Goal: Task Accomplishment & Management: Use online tool/utility

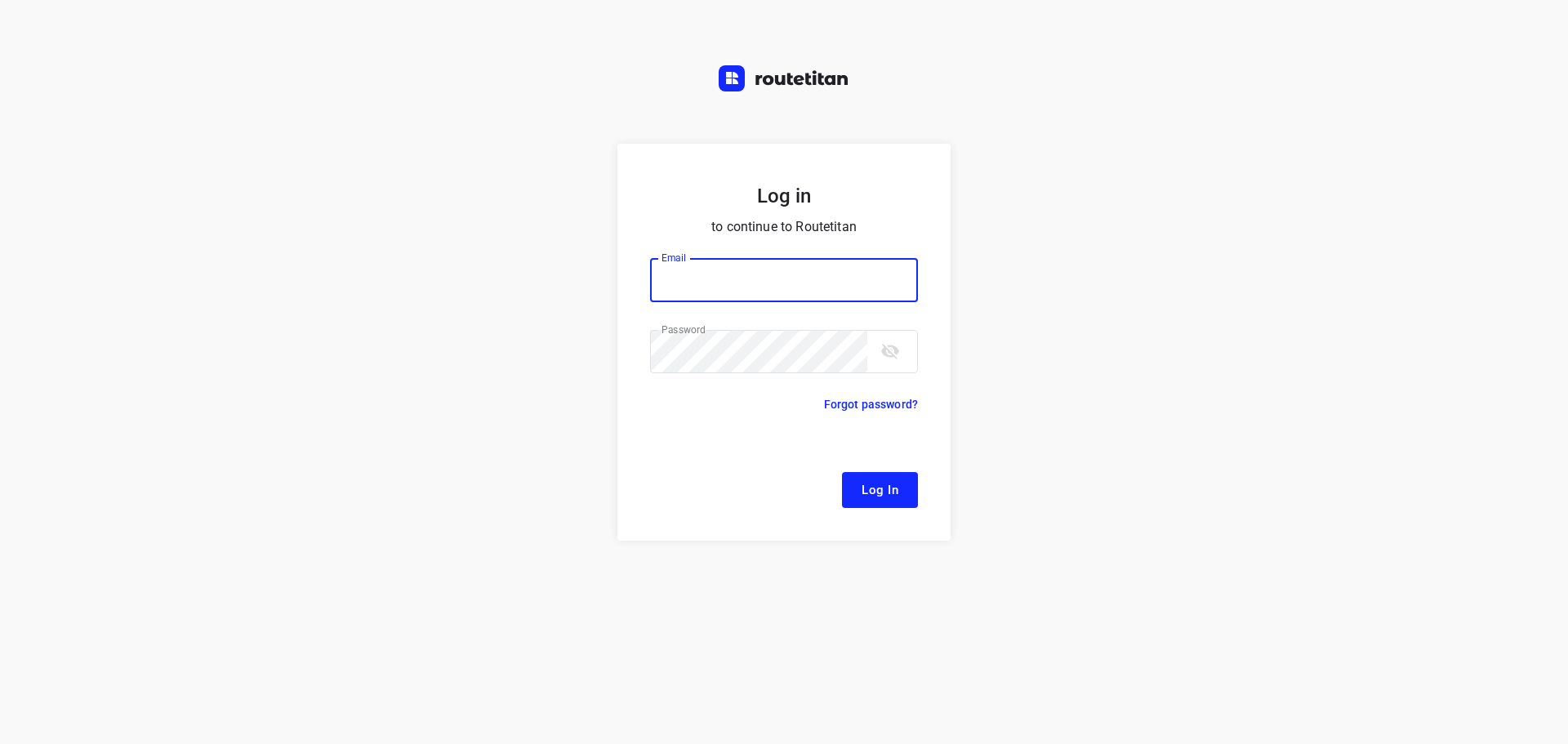
type input "[EMAIL_ADDRESS][DOMAIN_NAME]"
click at [897, 497] on span "Log In" at bounding box center [879, 489] width 36 height 21
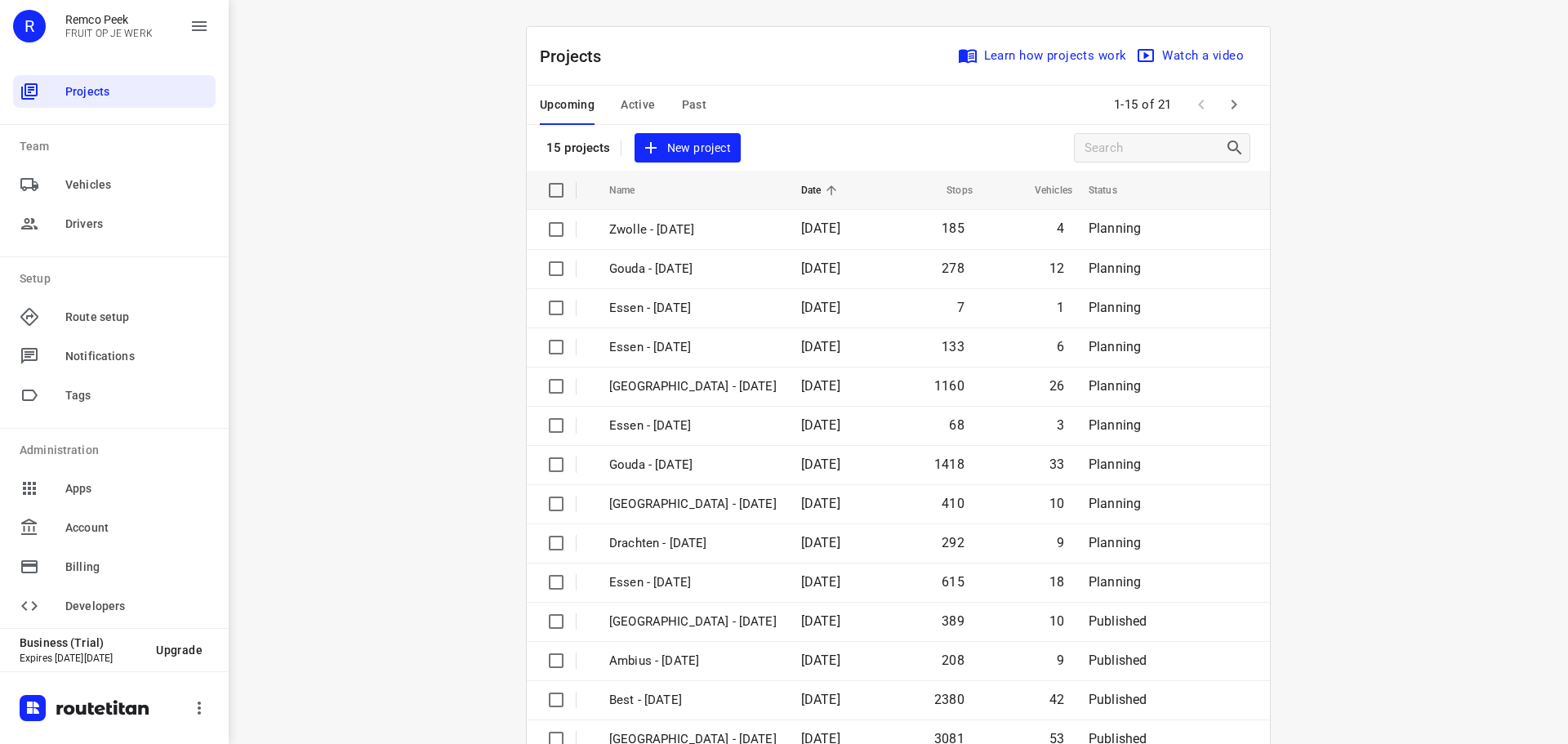
click at [628, 104] on span "Active" at bounding box center [638, 105] width 34 height 21
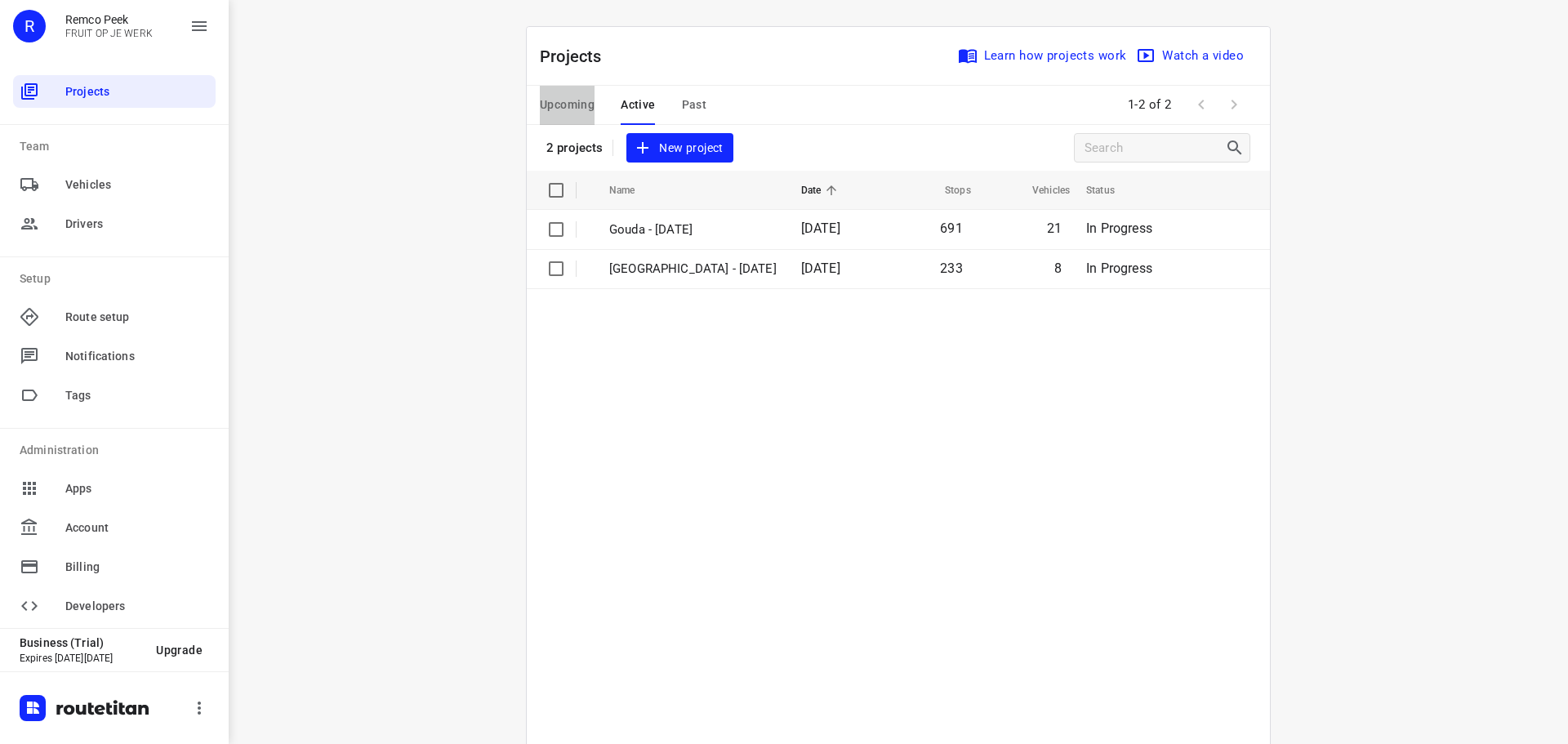
click at [553, 105] on span "Upcoming" at bounding box center [567, 105] width 55 height 21
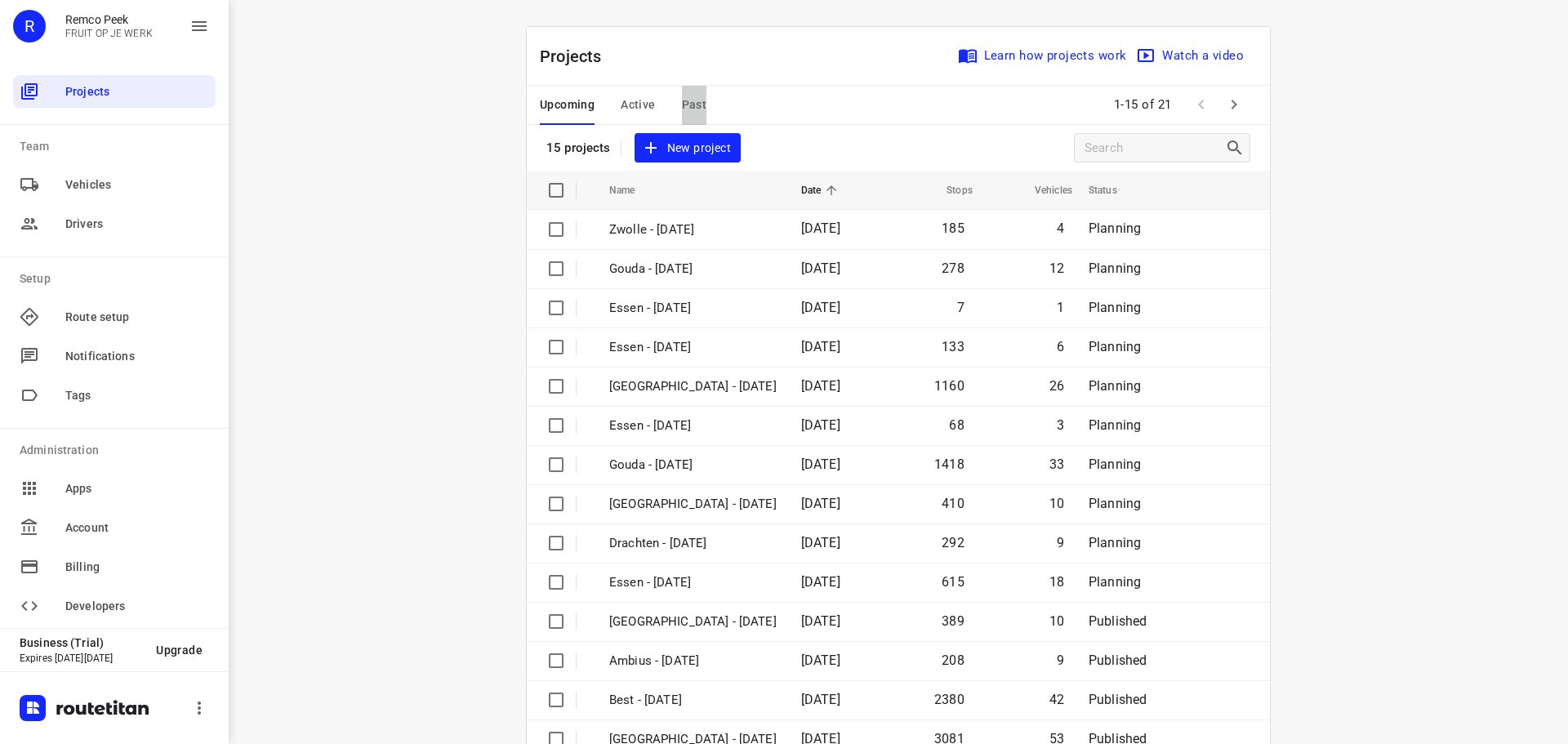
click at [681, 102] on span "Past" at bounding box center [694, 105] width 25 height 21
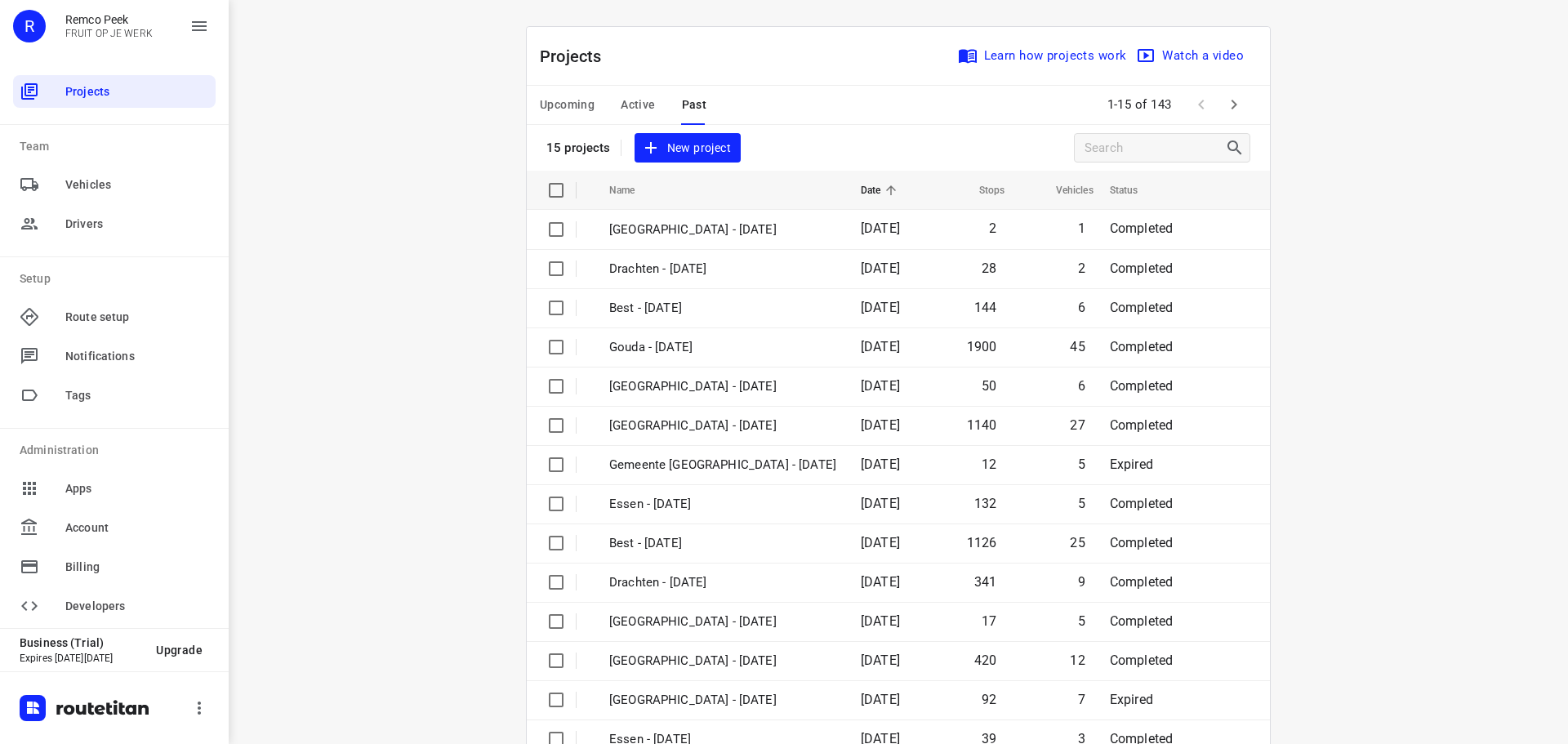
click at [530, 95] on div "Upcoming Active Past 1-15 of 143" at bounding box center [898, 105] width 743 height 39
click at [544, 107] on span "Upcoming" at bounding box center [567, 105] width 55 height 21
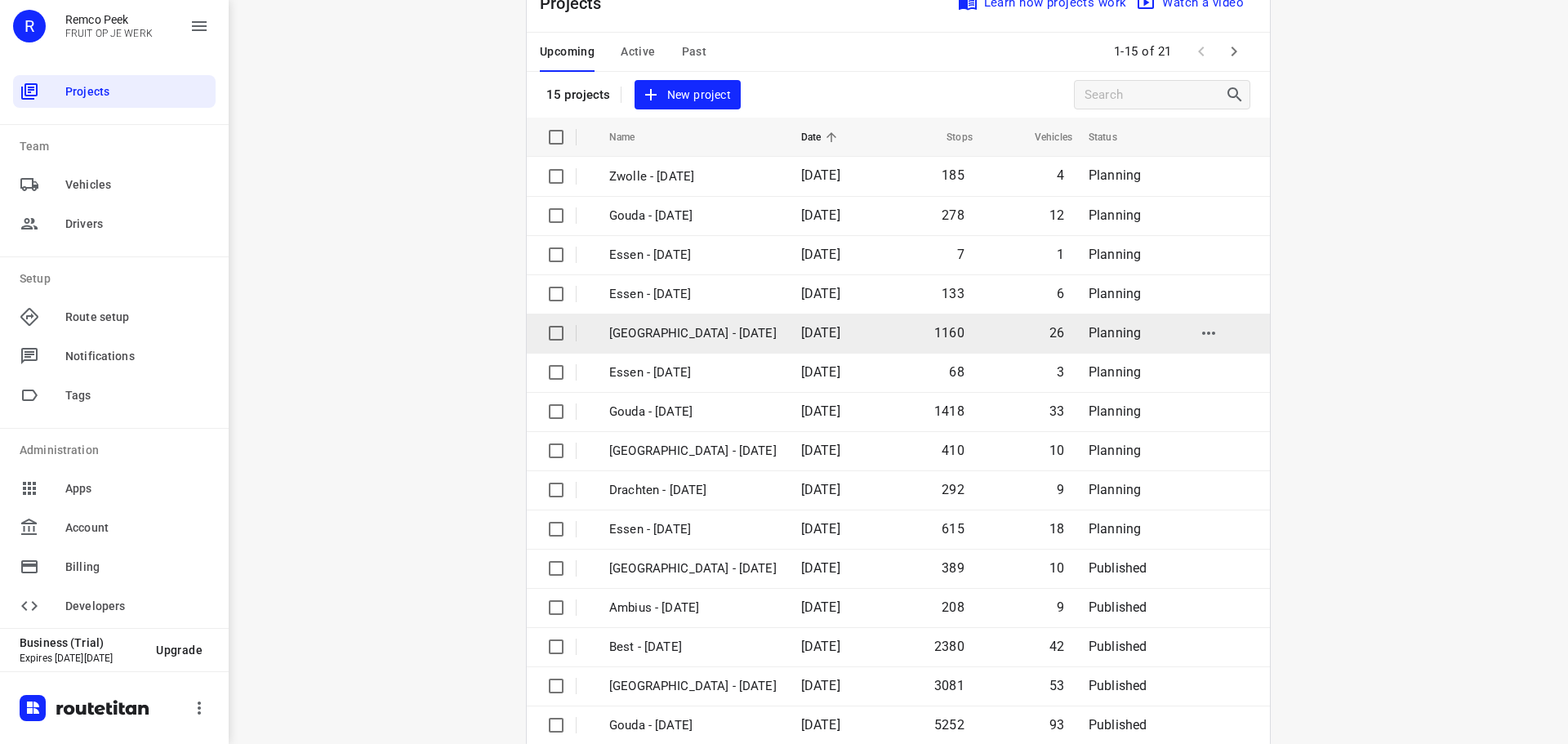
scroll to position [82, 0]
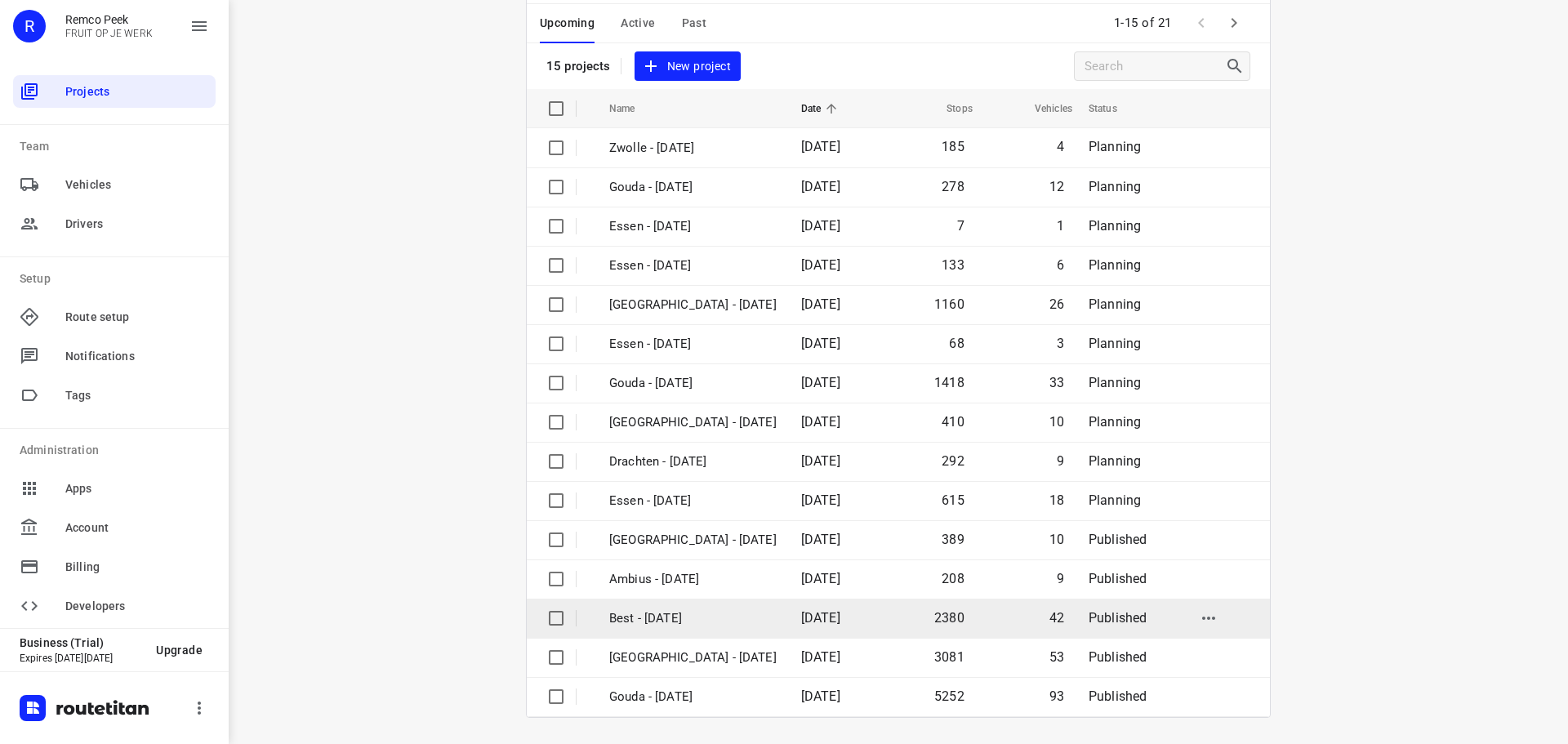
click at [674, 622] on p "Best - [DATE]" at bounding box center [693, 618] width 168 height 19
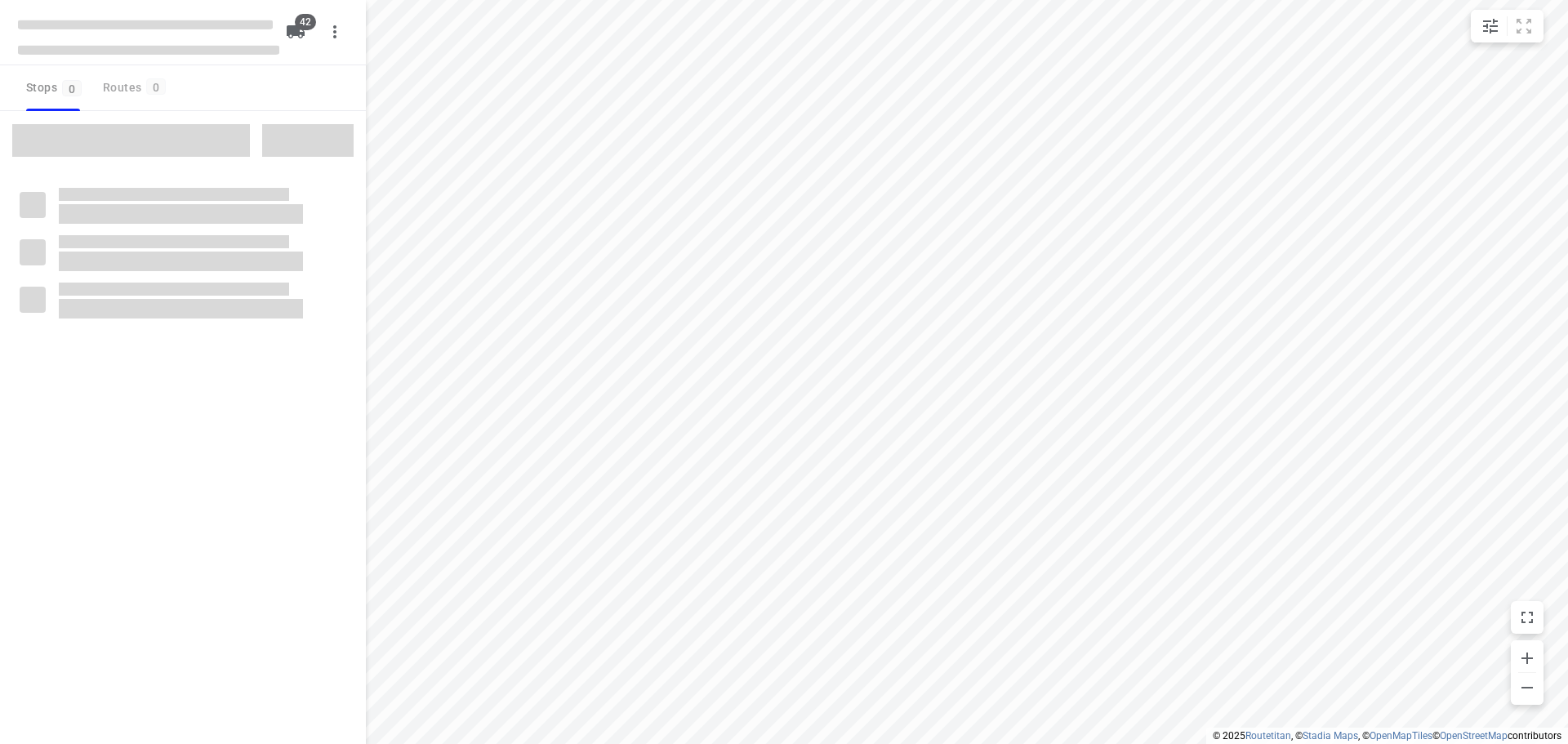
checkbox input "true"
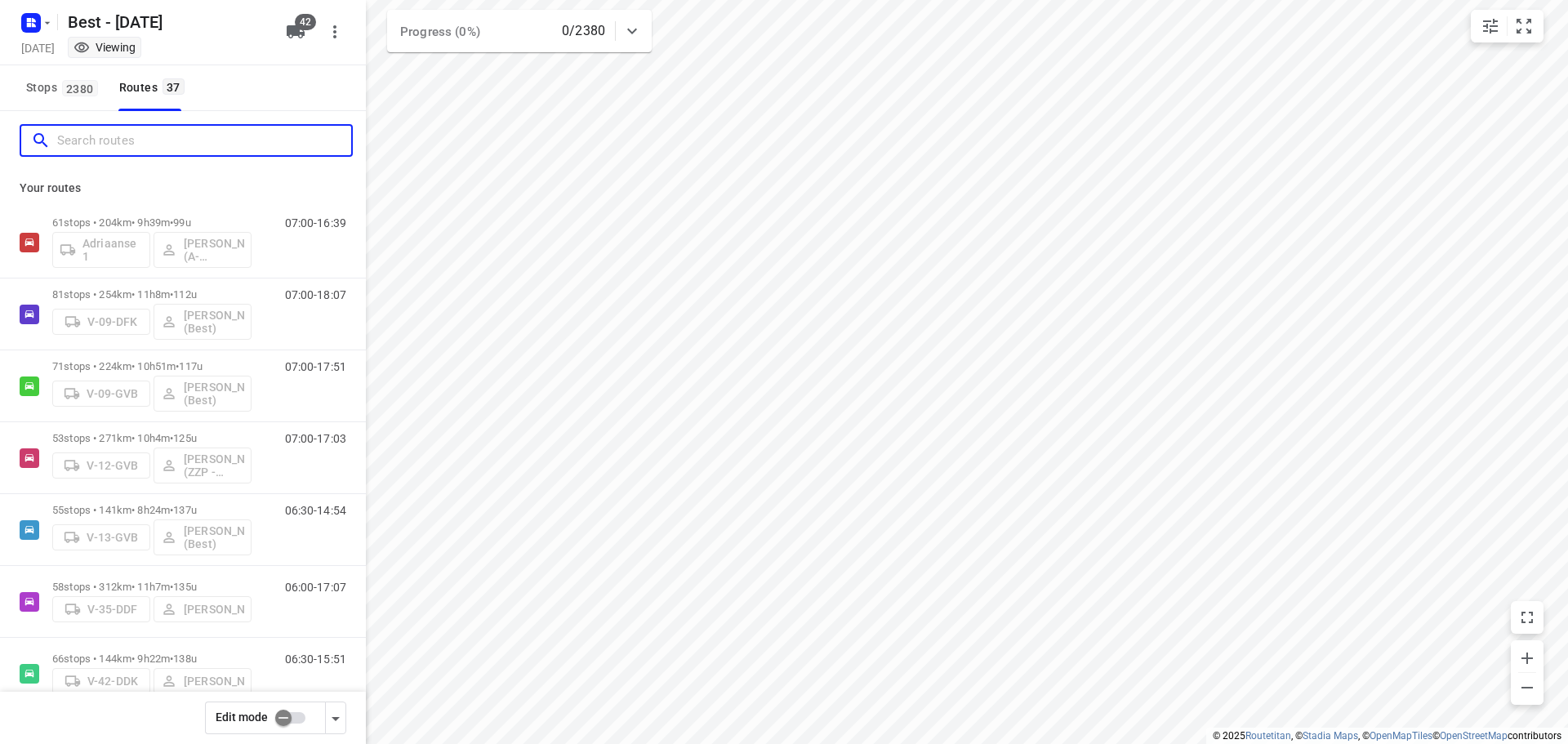
click at [200, 139] on input "Search routes" at bounding box center [203, 141] width 294 height 25
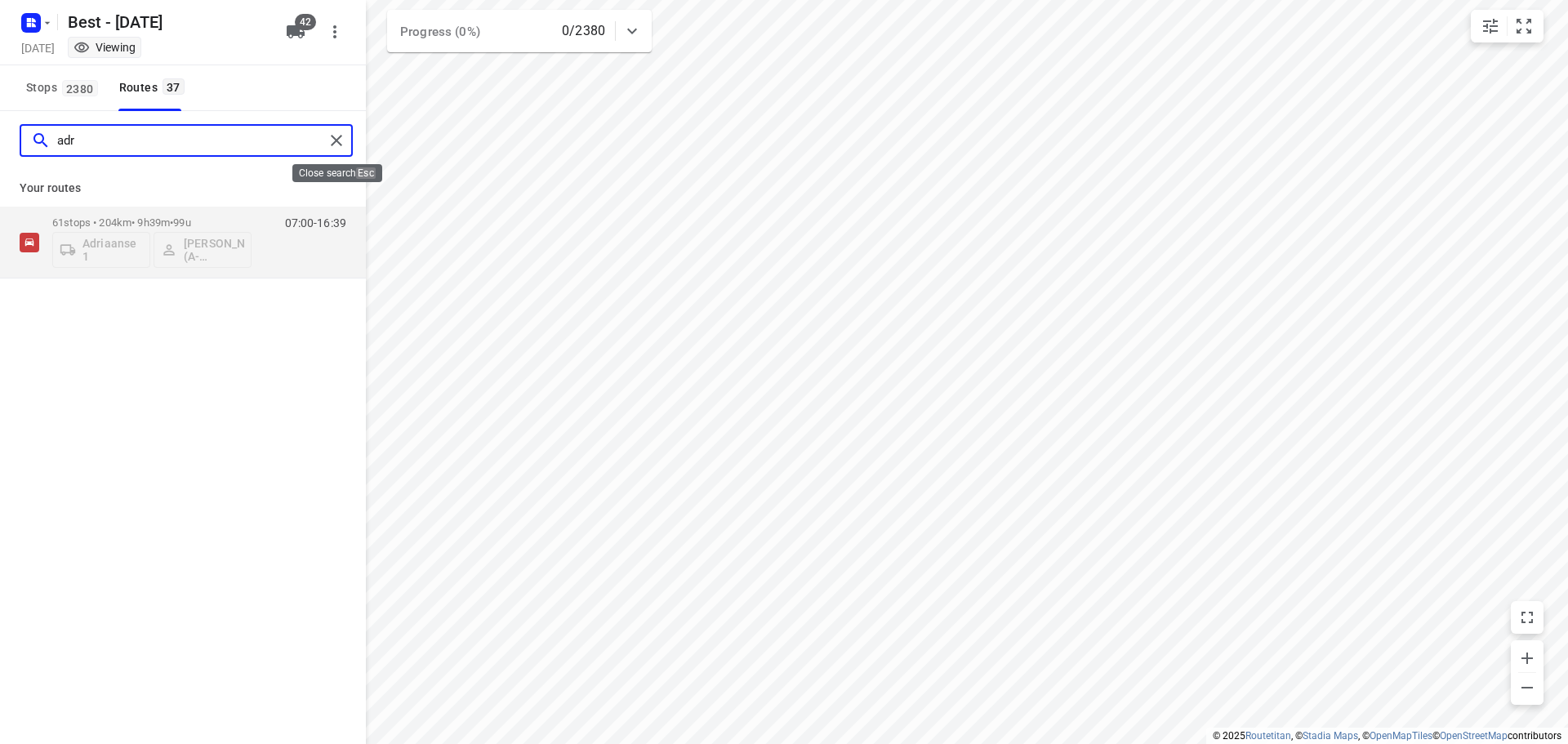
type input "adr"
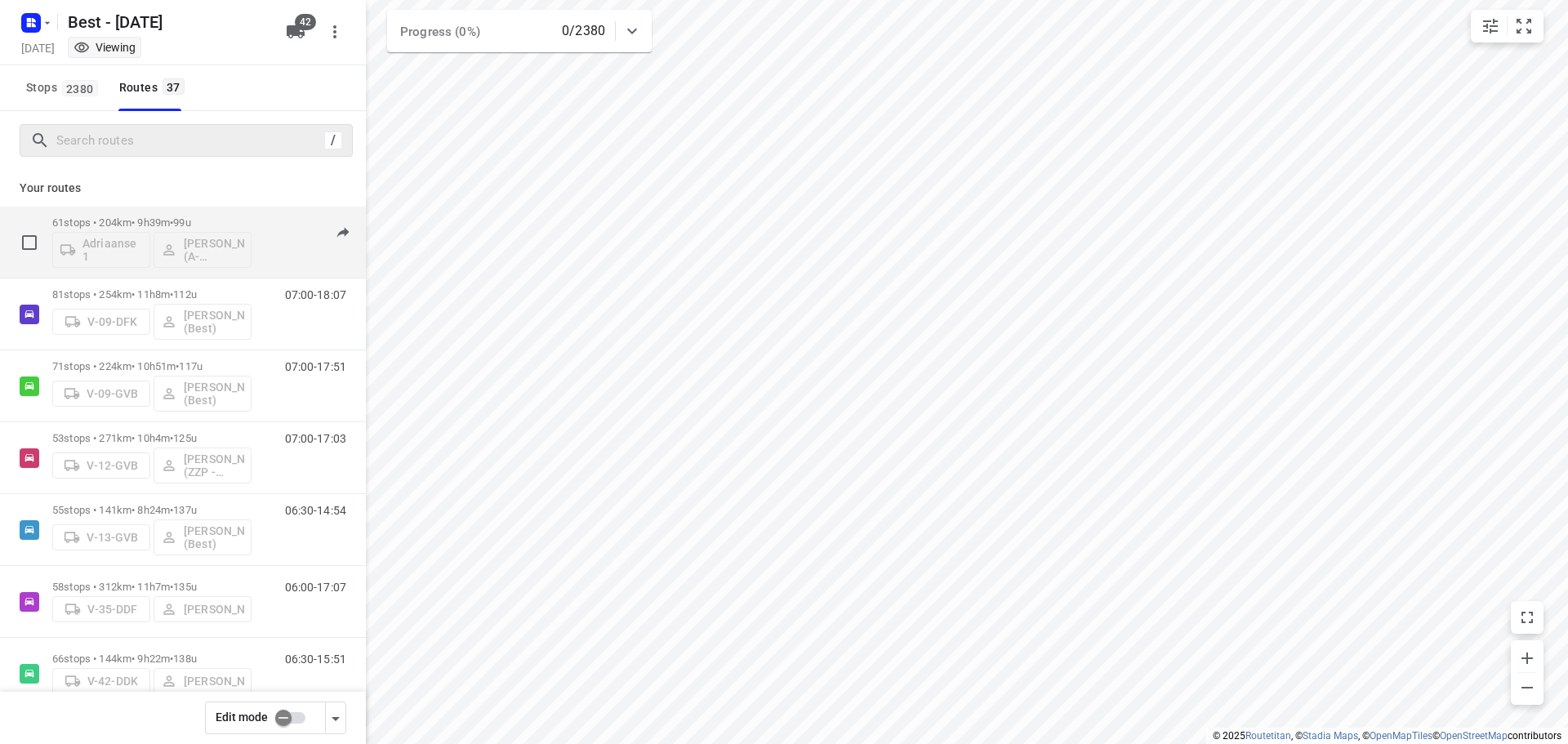
click at [147, 212] on div "61 stops • 204km • 9h39m • 99u Adriaanse 1 [PERSON_NAME] (A-flexibleservice - B…" at bounding box center [152, 241] width 199 height 68
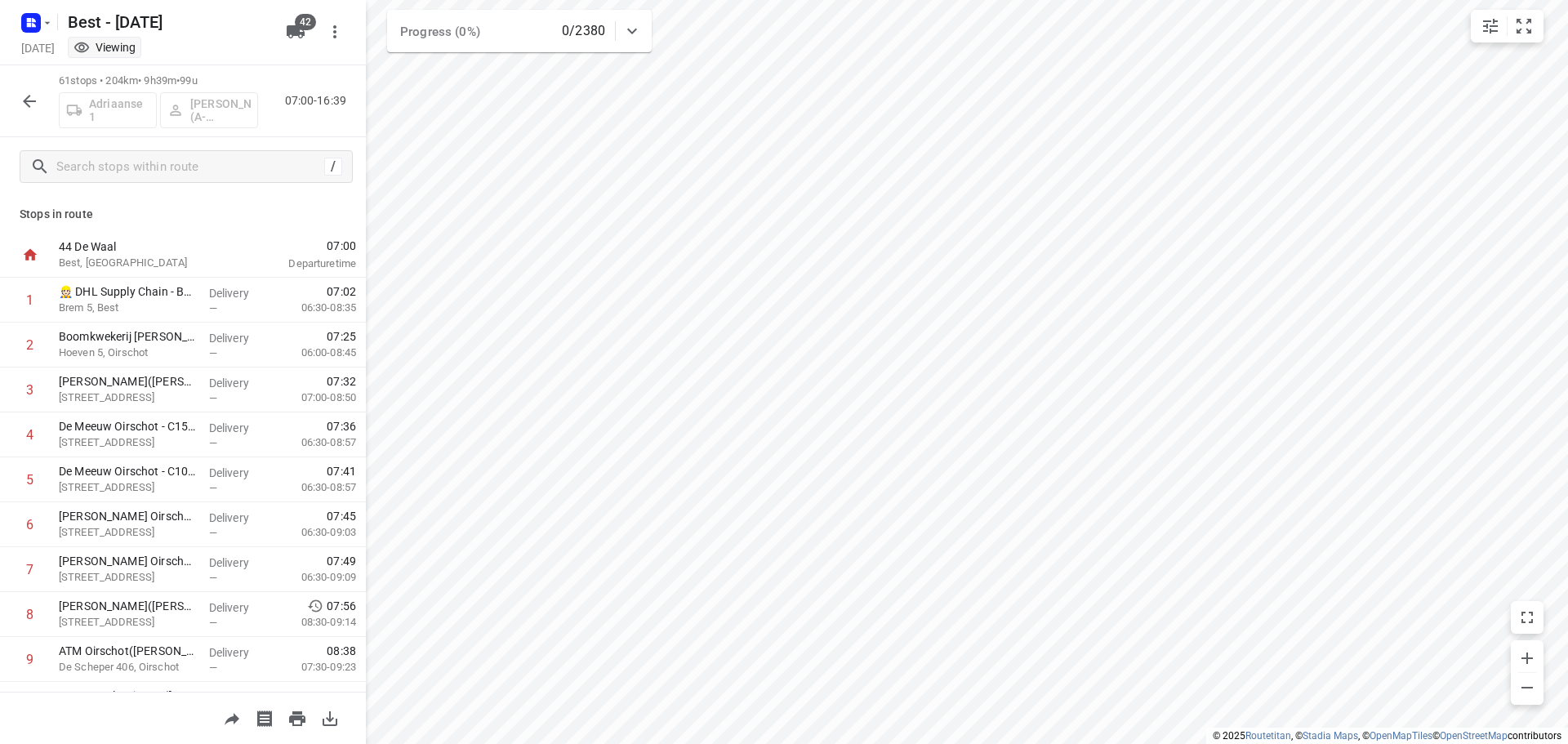
click at [34, 101] on icon "button" at bounding box center [30, 102] width 13 height 13
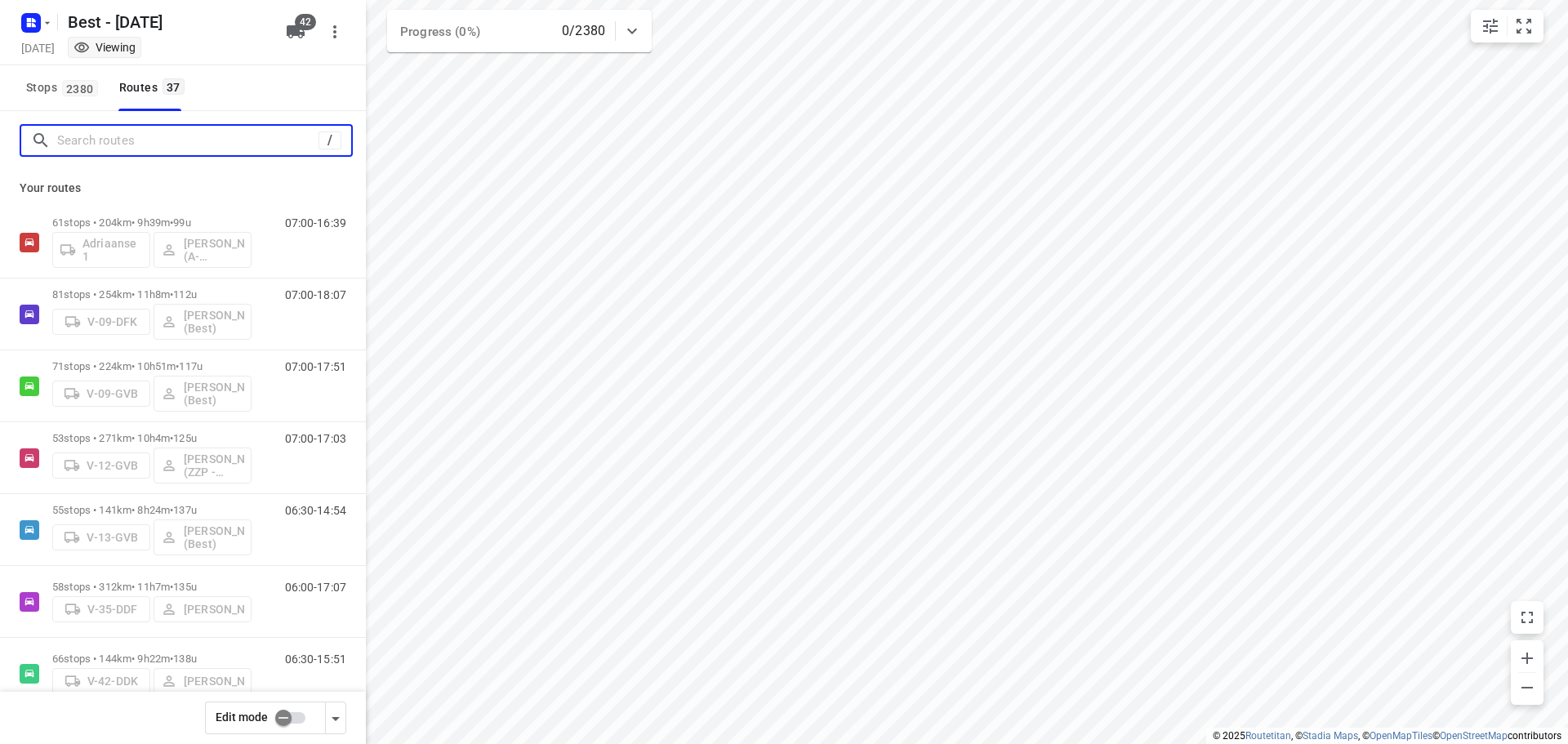
click at [95, 141] on input "Search routes" at bounding box center [187, 141] width 261 height 25
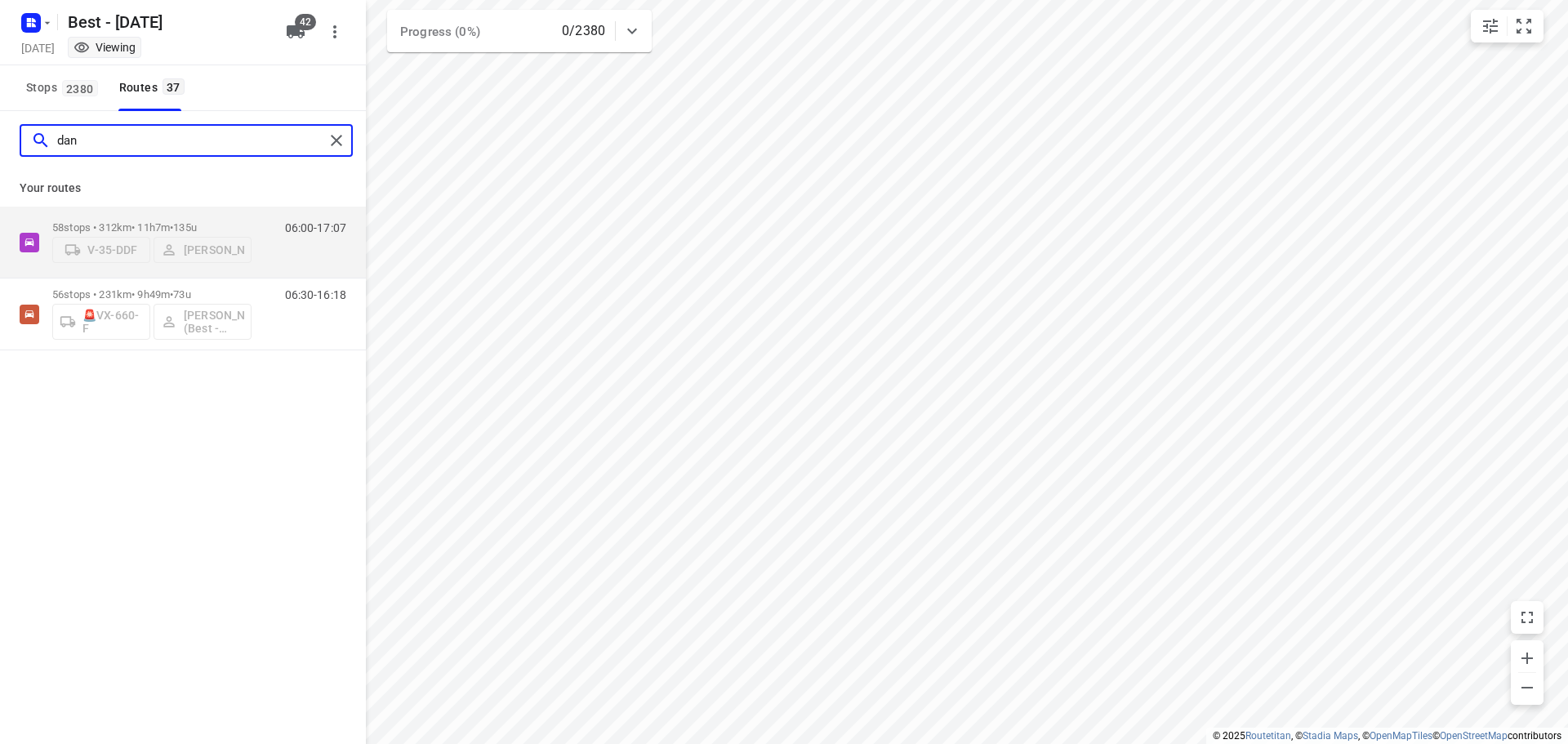
type input "dan"
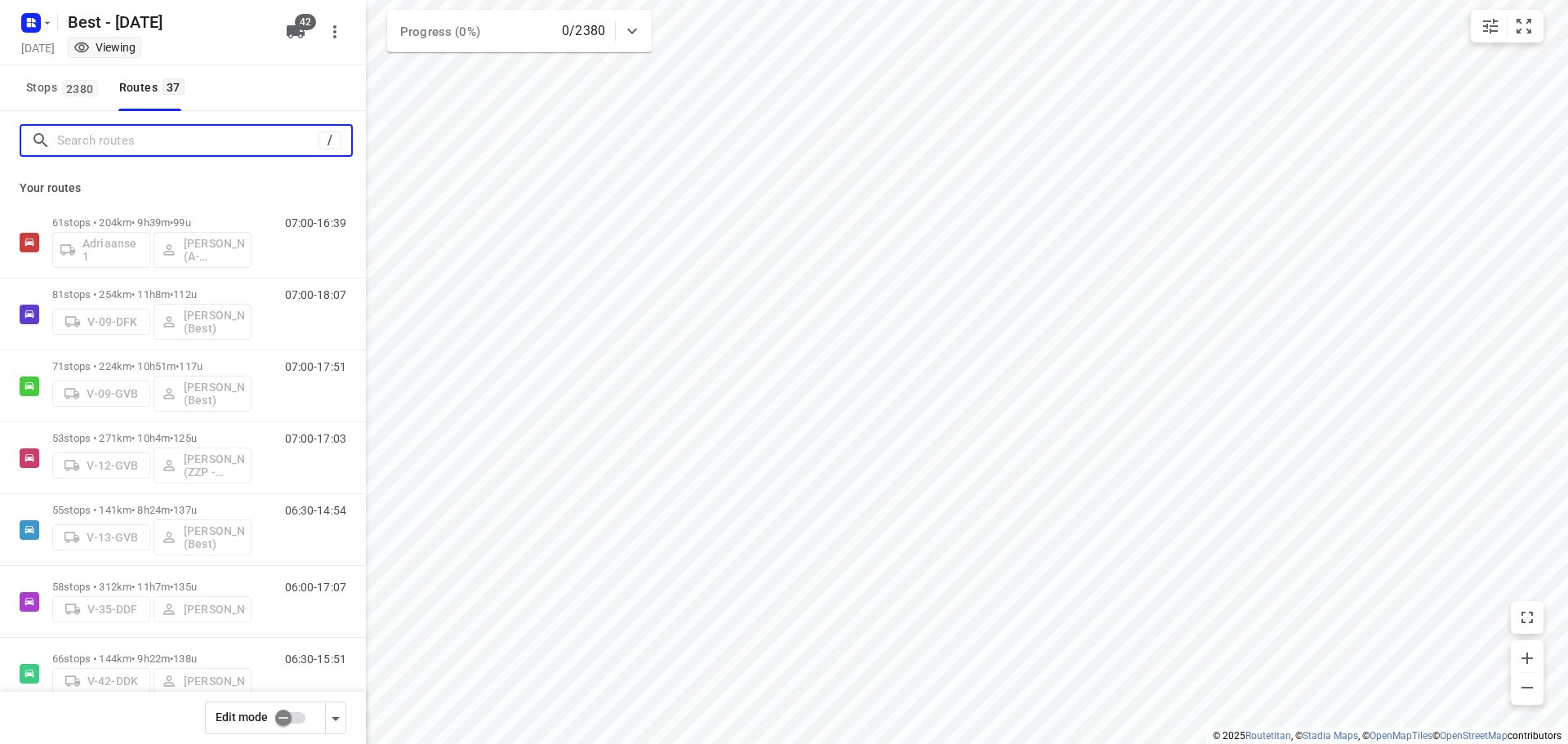
click at [267, 141] on input "Search routes" at bounding box center [187, 141] width 261 height 25
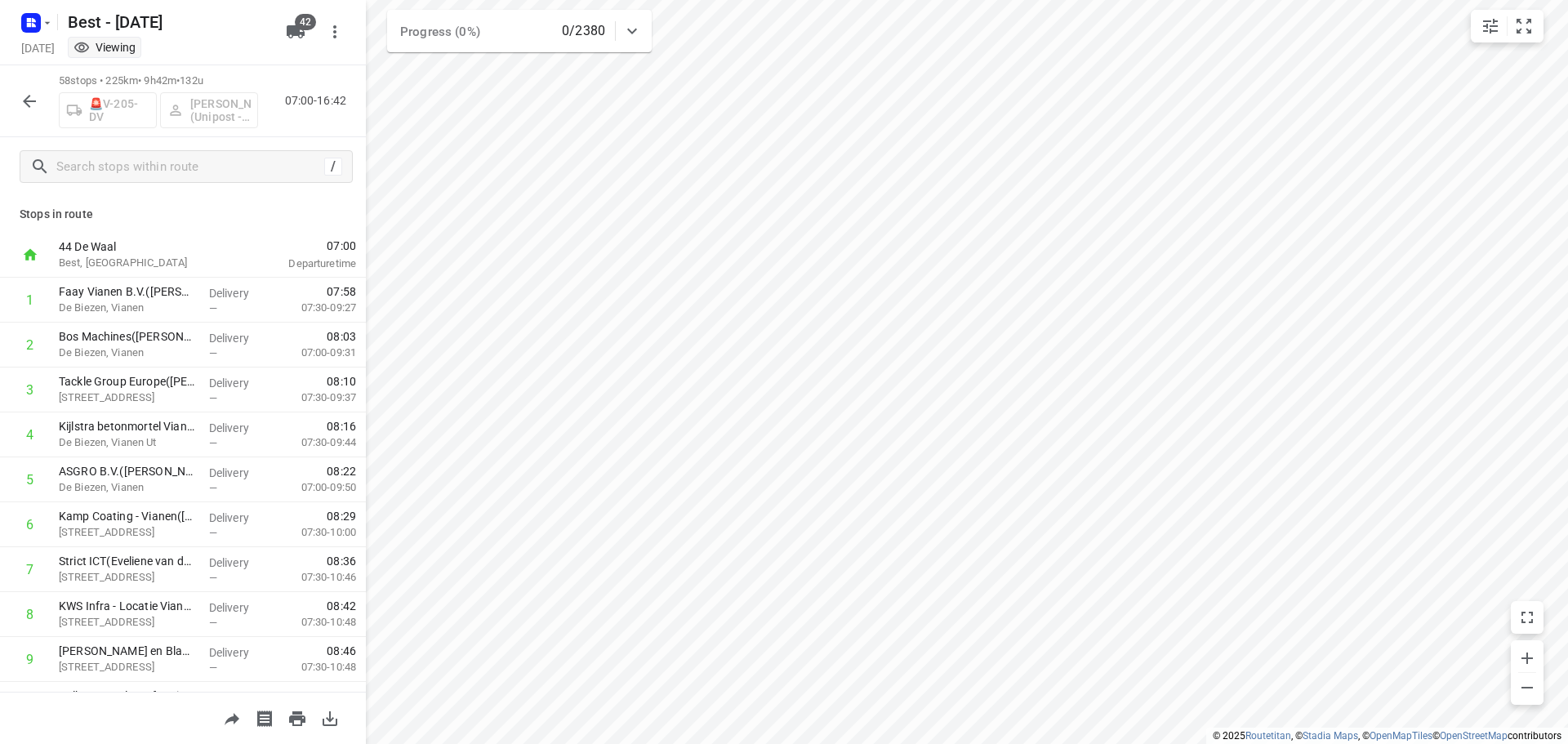
click at [36, 102] on icon "button" at bounding box center [29, 101] width 20 height 20
